Goal: Information Seeking & Learning: Learn about a topic

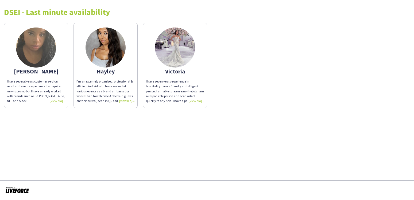
click at [126, 102] on div "I’m an extemely organised, professional & efficient individual. I have worked a…" at bounding box center [105, 91] width 58 height 24
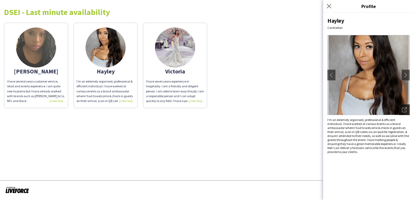
click at [405, 109] on icon "Open photos pop-in" at bounding box center [404, 109] width 5 height 5
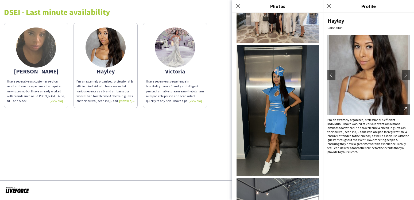
scroll to position [428, 0]
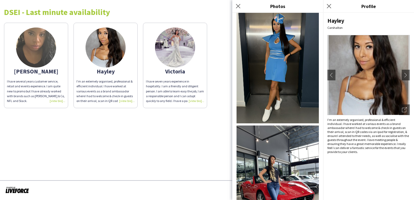
click at [45, 48] on img at bounding box center [36, 48] width 40 height 40
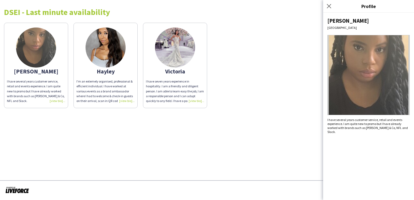
click at [59, 97] on div "I have several years customer service, retail and events experience. I am quite…" at bounding box center [36, 91] width 58 height 24
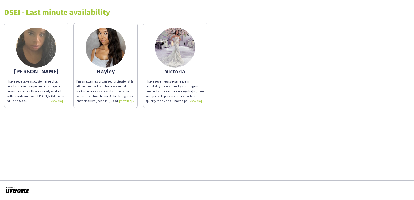
click at [57, 98] on div "I have several years customer service, retail and events experience. I am quite…" at bounding box center [36, 91] width 58 height 24
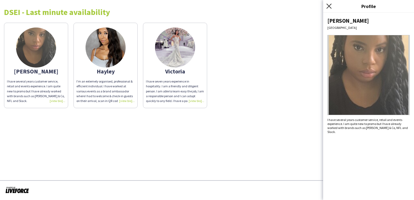
click at [329, 6] on icon at bounding box center [328, 5] width 5 height 5
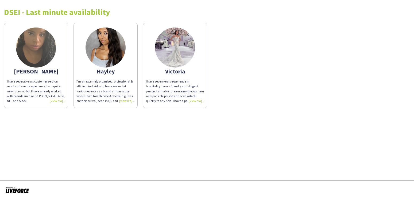
click at [194, 101] on div "I have seven years experience in hospitality. I am a friendly and diligent pers…" at bounding box center [175, 91] width 58 height 24
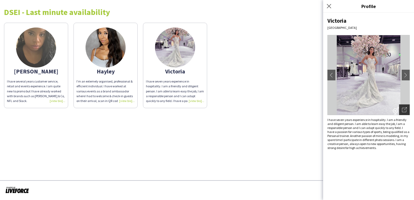
click at [405, 110] on icon at bounding box center [405, 108] width 3 height 3
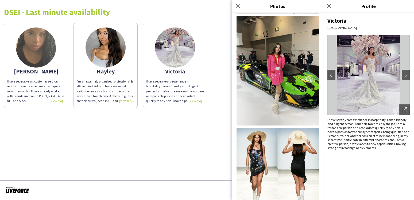
scroll to position [549, 0]
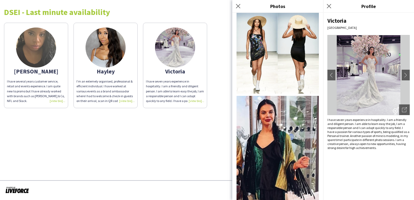
click at [272, 153] on img at bounding box center [278, 166] width 82 height 140
click at [330, 5] on icon "Close pop-in" at bounding box center [328, 5] width 5 height 5
